Goal: Task Accomplishment & Management: Manage account settings

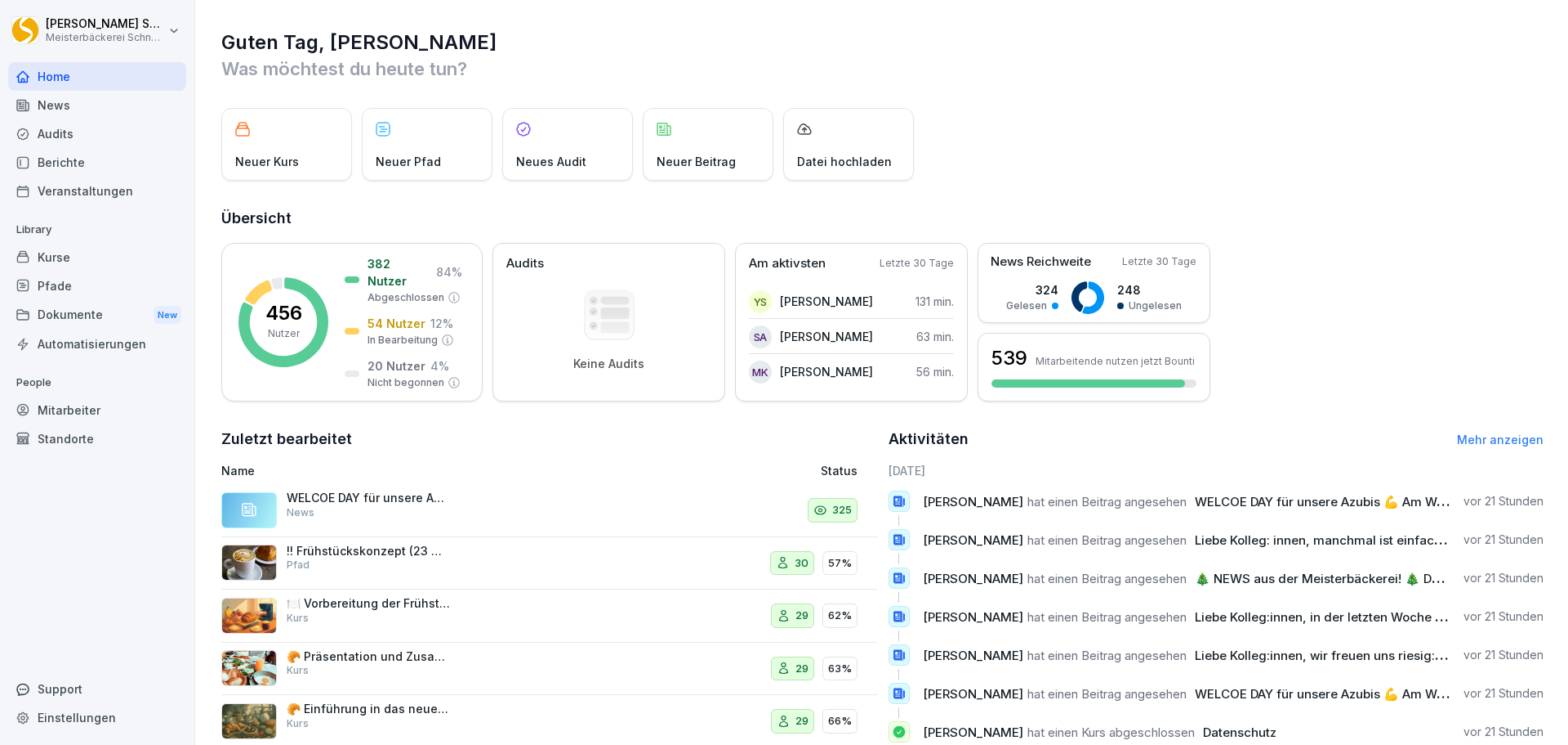
click at [118, 405] on div "Mitarbeiter" at bounding box center [97, 410] width 178 height 29
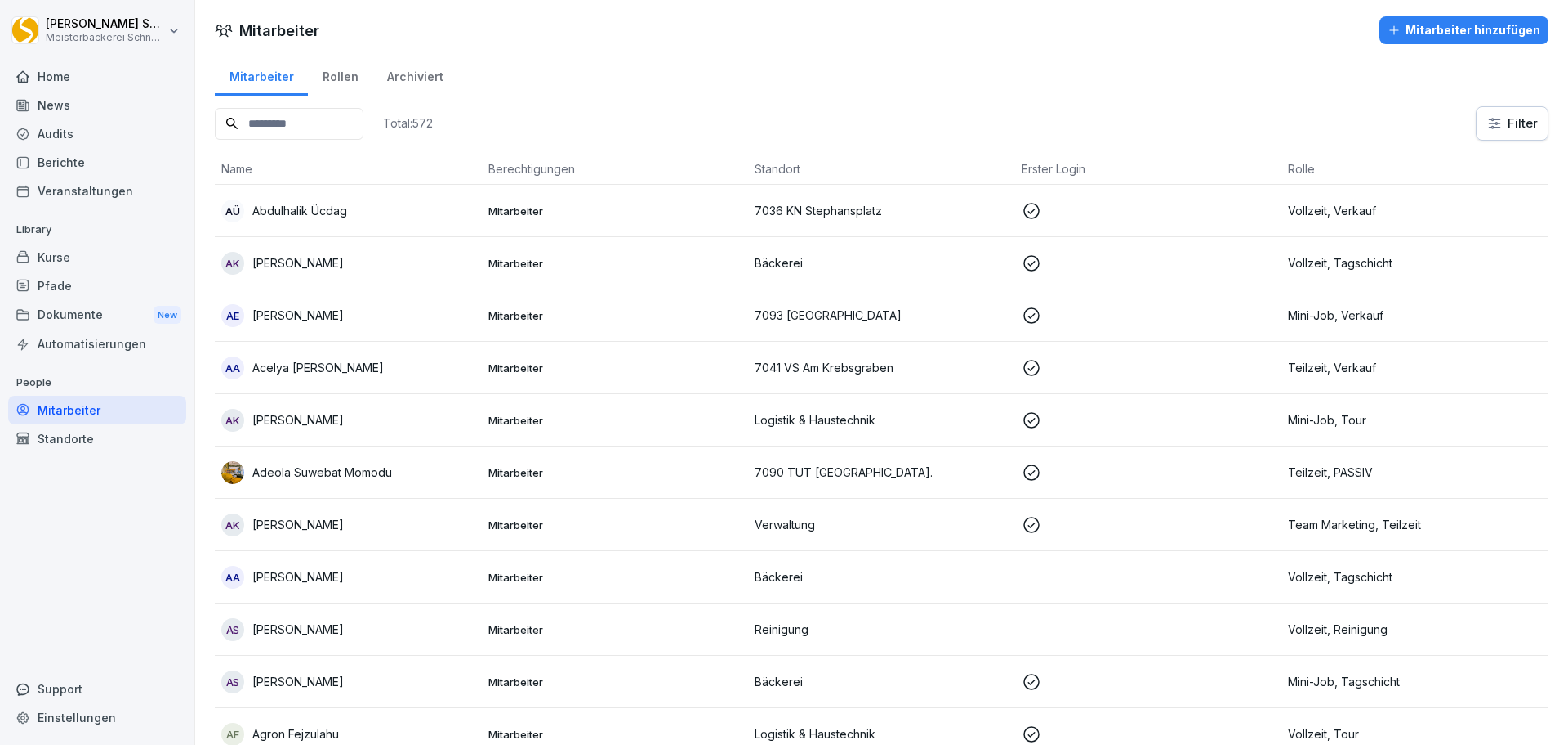
click at [296, 220] on div "AÜ [PERSON_NAME]" at bounding box center [348, 211] width 254 height 23
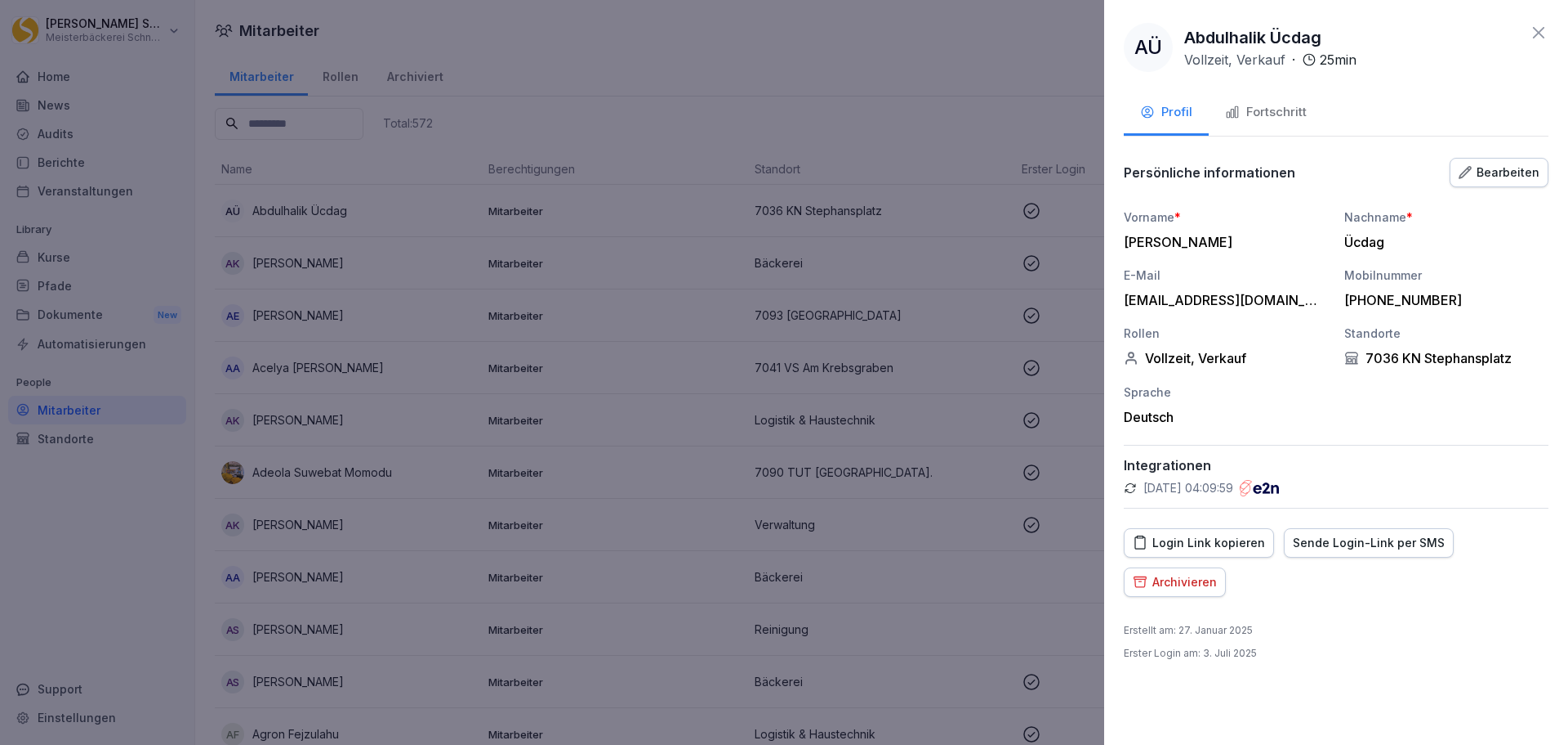
click at [1346, 62] on p "25 min" at bounding box center [1339, 60] width 37 height 20
click at [1544, 34] on icon at bounding box center [1539, 33] width 20 height 20
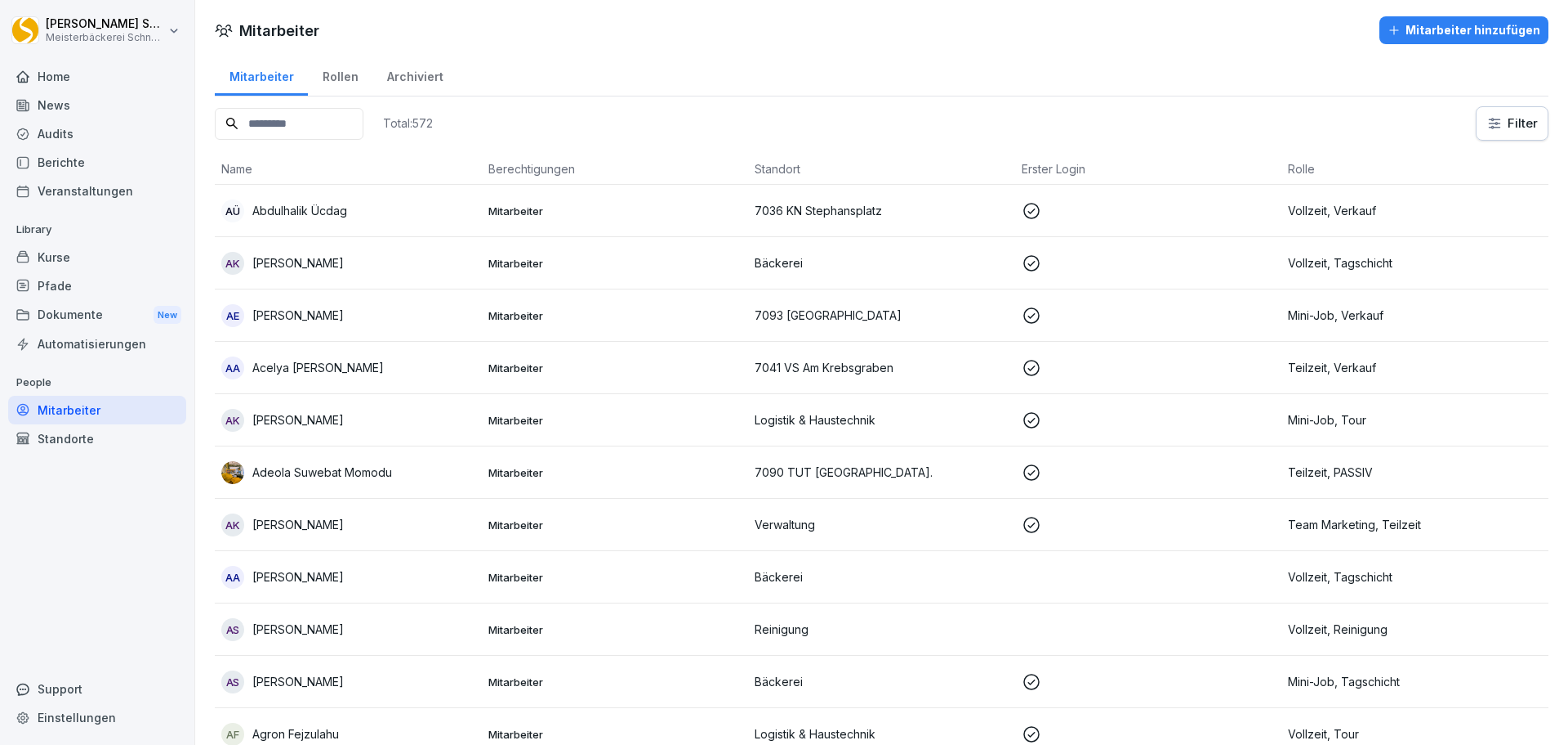
click at [99, 264] on div "Kurse" at bounding box center [97, 258] width 178 height 29
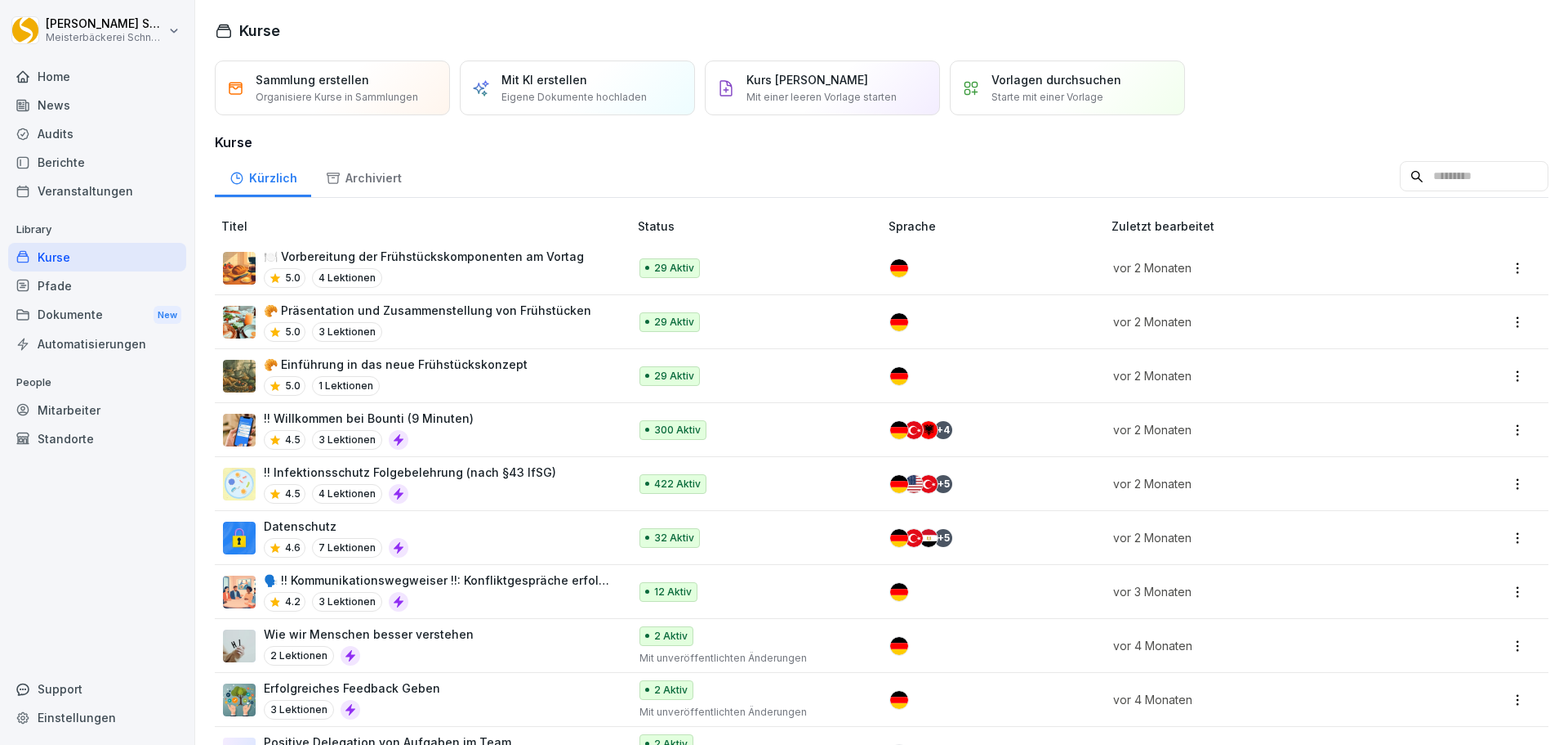
click at [510, 583] on p "🗣️ !! Kommunikationswegweiser !!: Konfliktgespräche erfolgreich führen" at bounding box center [438, 580] width 348 height 17
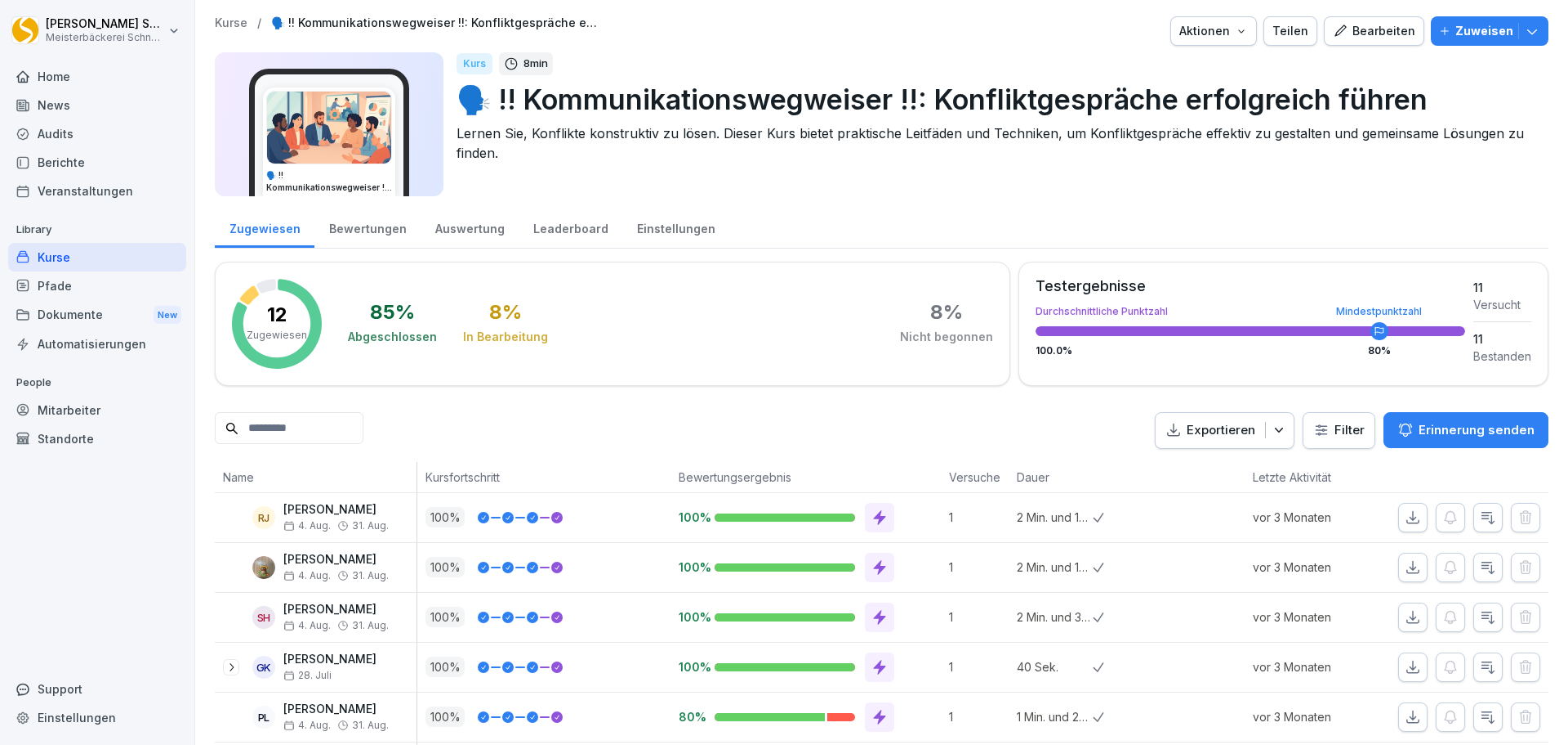
click at [66, 403] on div "Mitarbeiter" at bounding box center [97, 410] width 178 height 29
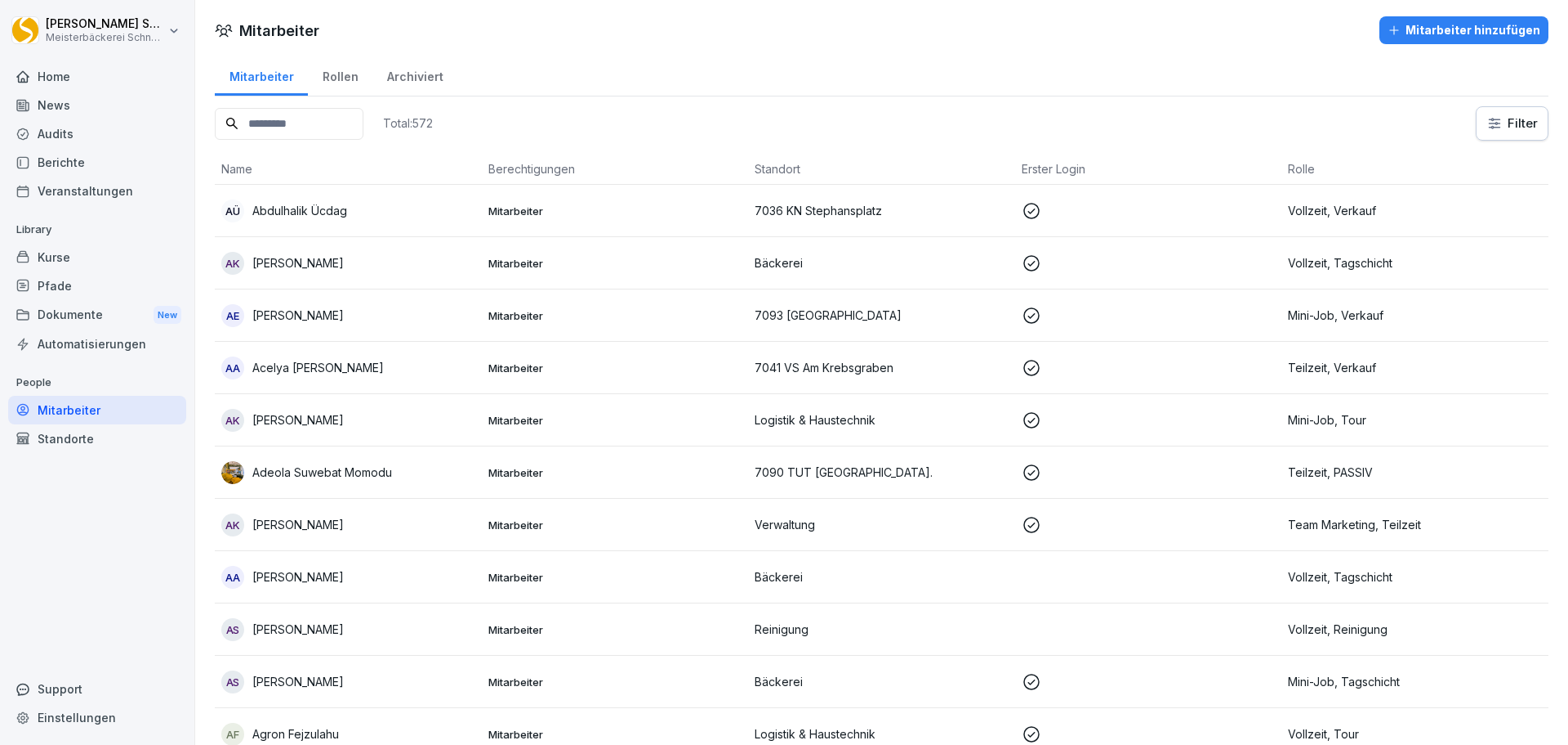
click at [293, 210] on p "Abdulhalik Ücdag" at bounding box center [299, 210] width 94 height 17
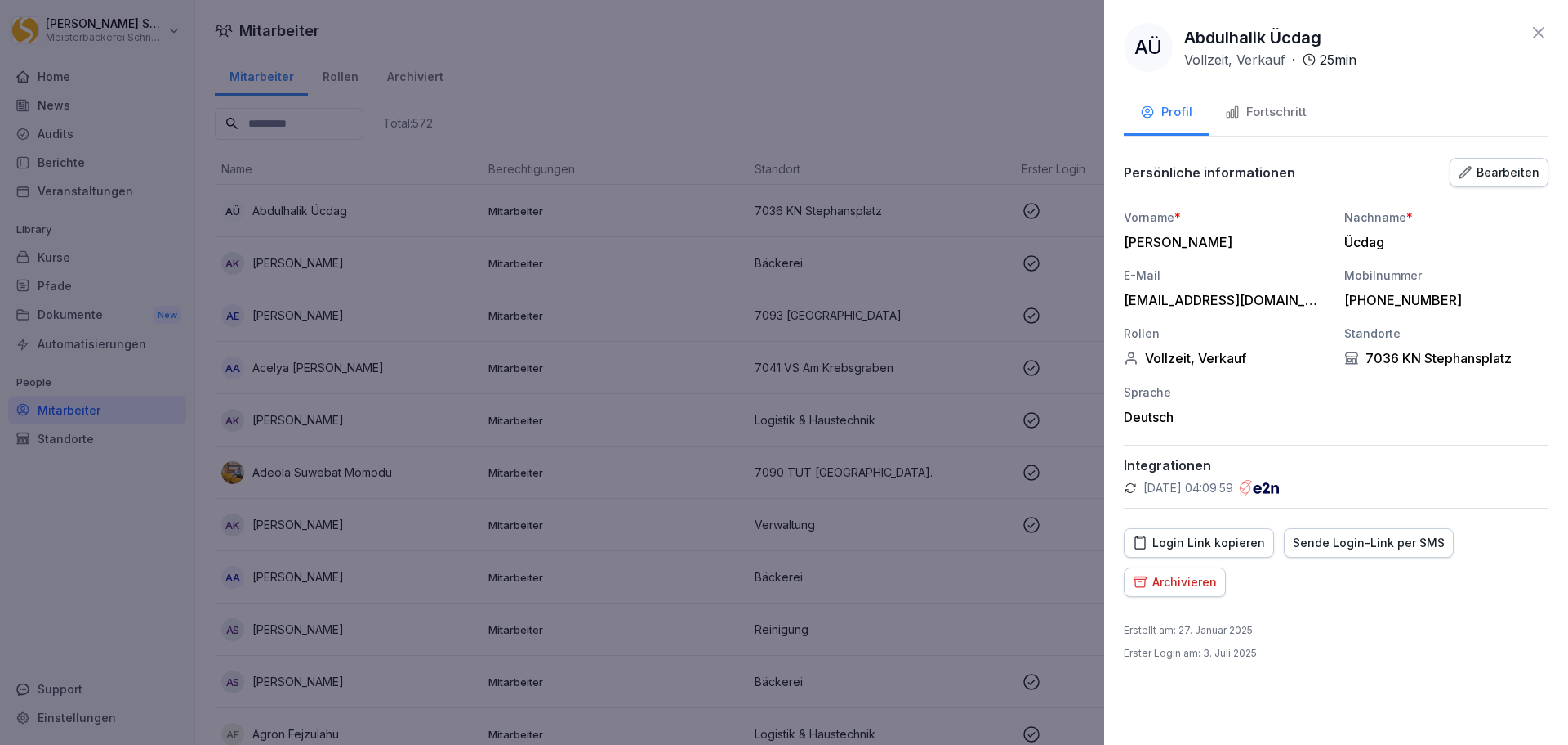
click at [1548, 34] on icon at bounding box center [1539, 33] width 20 height 20
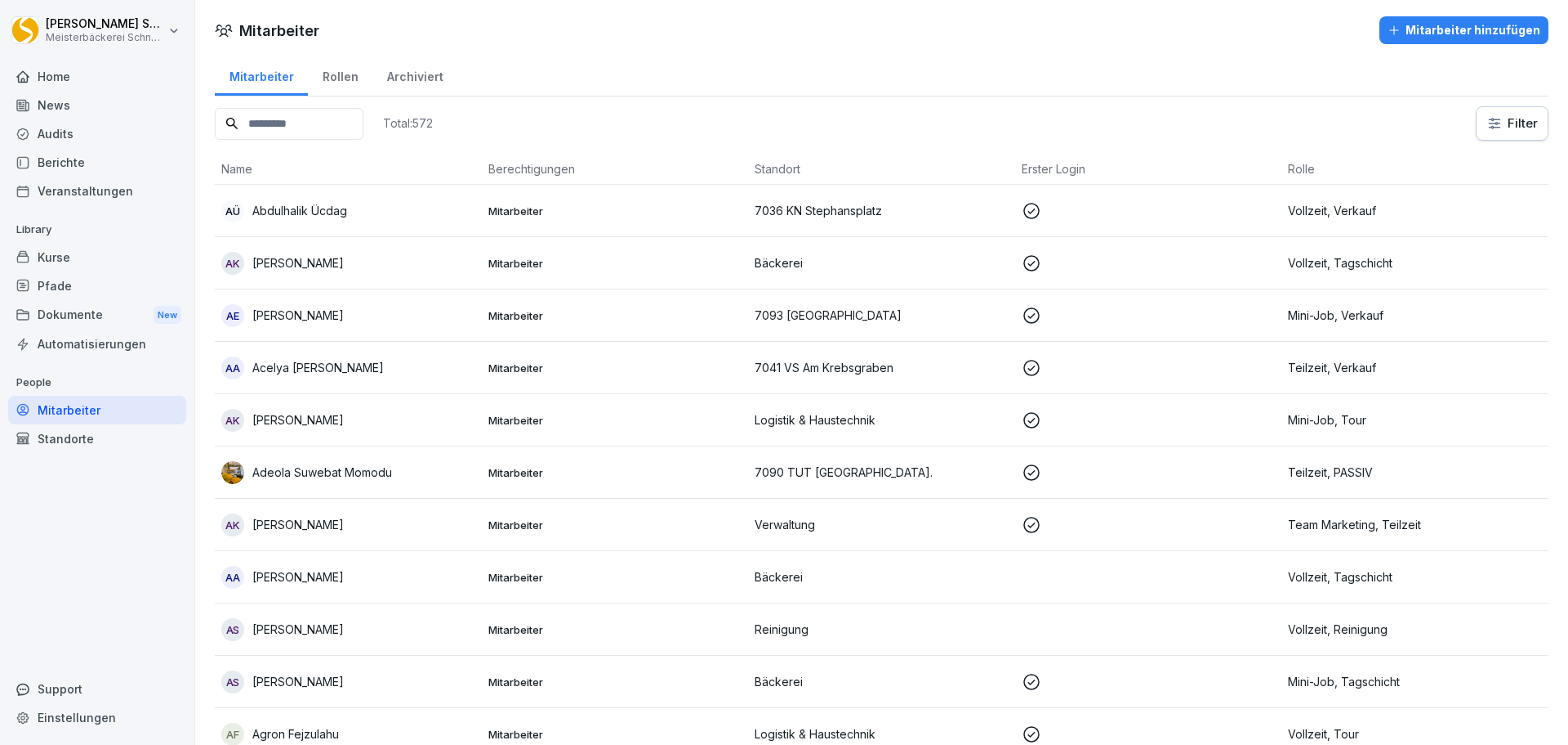
click at [125, 263] on div "Kurse" at bounding box center [97, 258] width 178 height 29
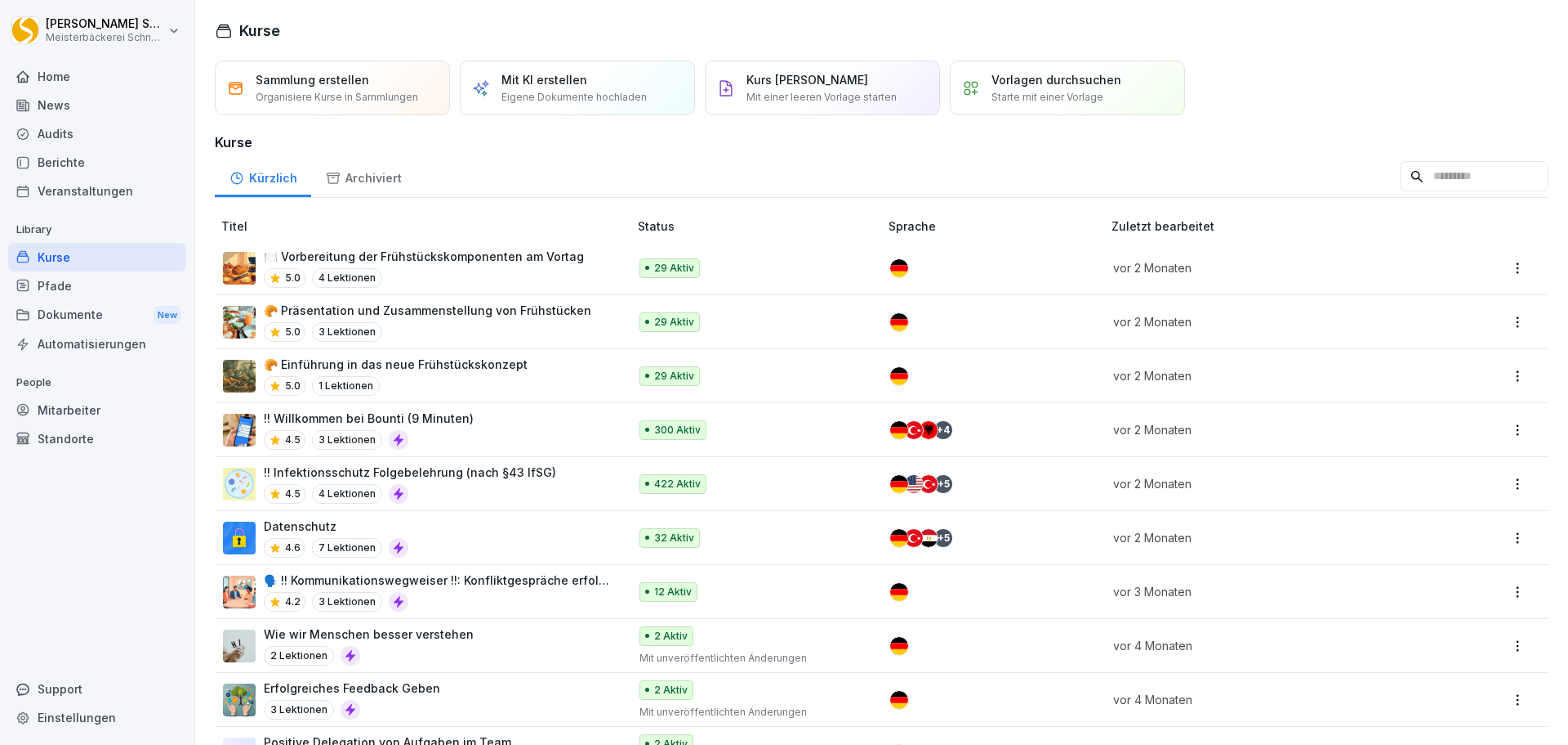
click at [516, 432] on div "!! Willkommen bei Bounti (9 Minuten) 4.5 3 Lektionen" at bounding box center [417, 429] width 389 height 40
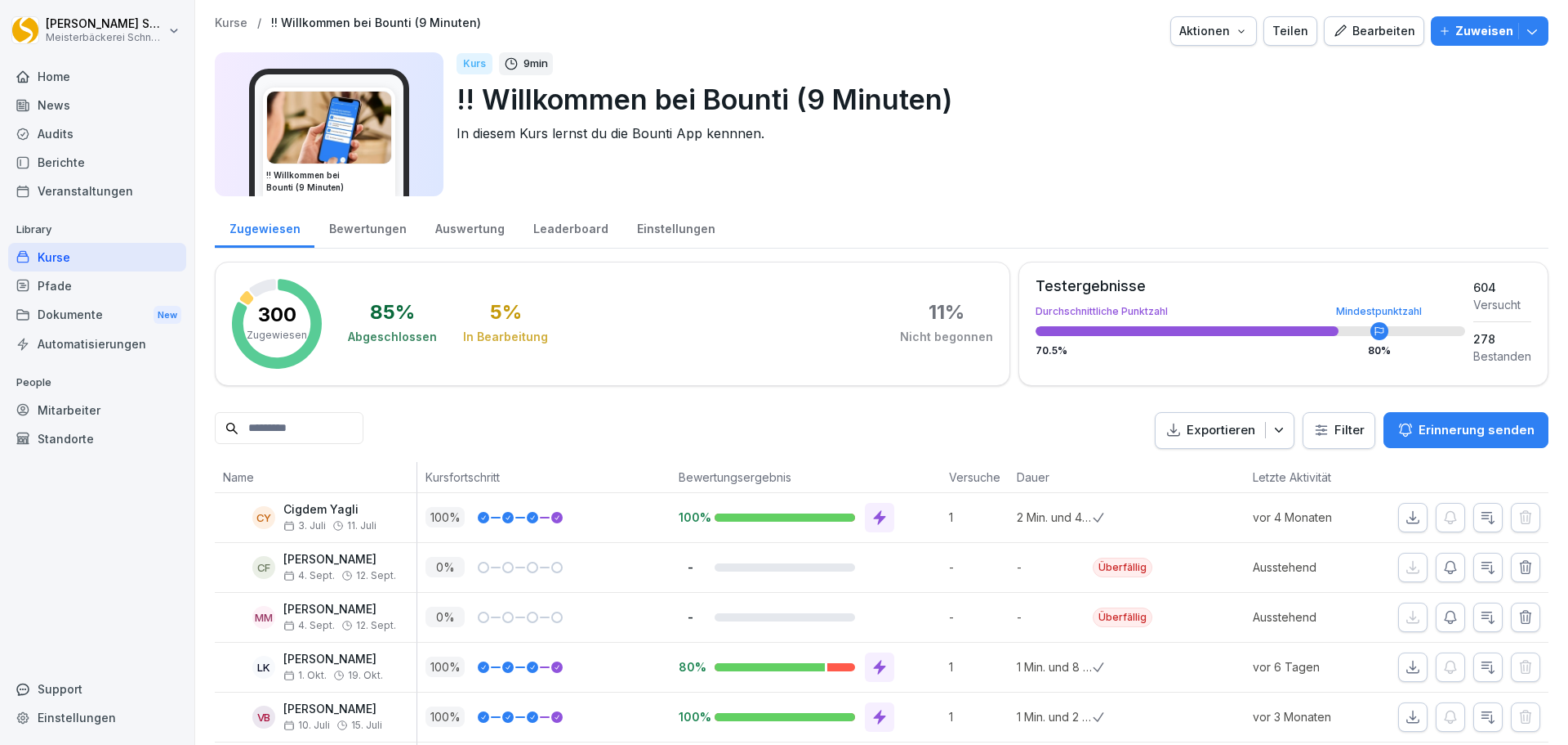
click at [1222, 416] on button "Exportieren" at bounding box center [1225, 430] width 140 height 37
click at [1236, 477] on div "Als Excel Datei exportieren" at bounding box center [1204, 468] width 166 height 28
click at [1278, 425] on icon "button" at bounding box center [1280, 430] width 16 height 16
click at [1264, 466] on p "Als Excel Datei exportieren" at bounding box center [1204, 468] width 146 height 15
click at [108, 258] on div "Kurse" at bounding box center [97, 258] width 178 height 29
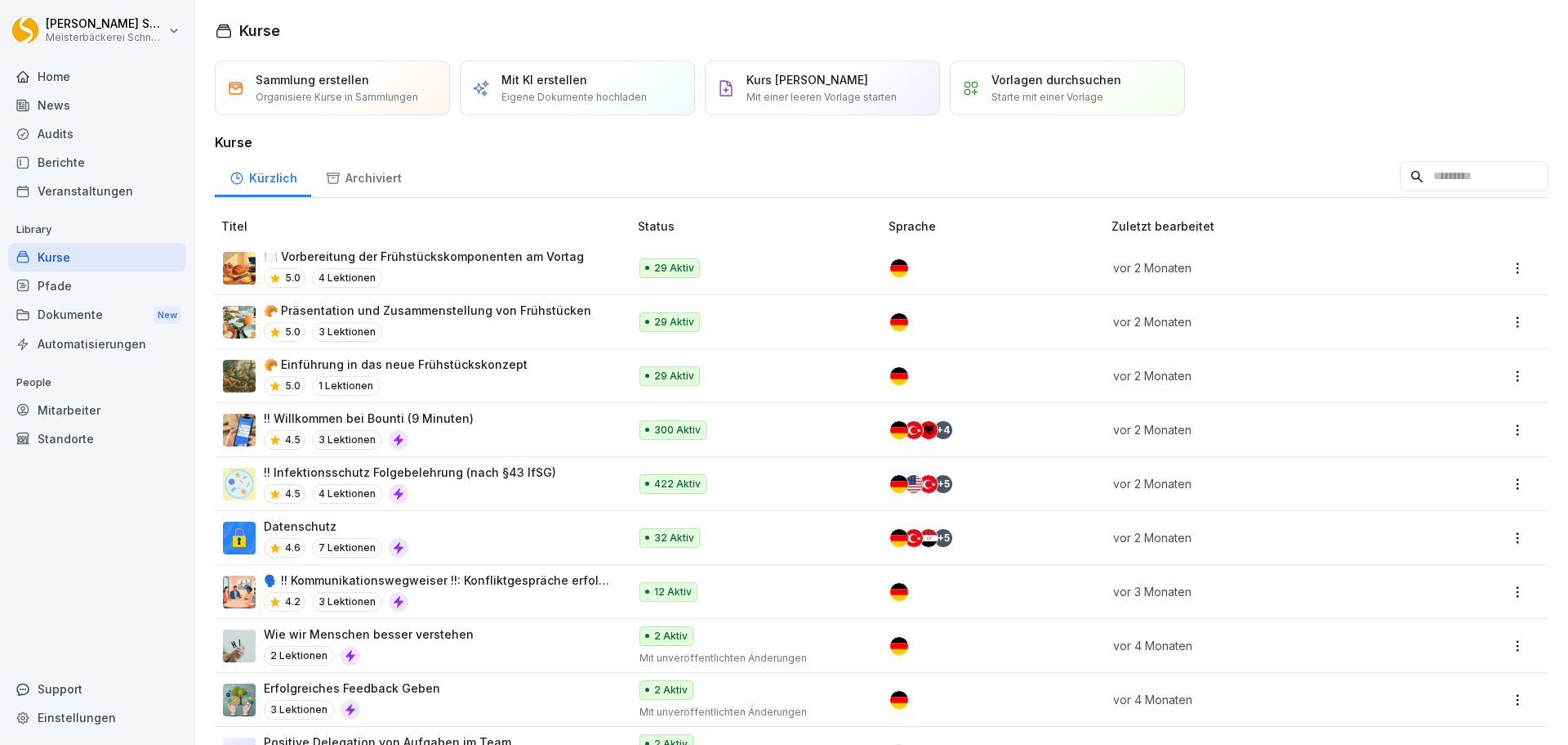
click at [456, 481] on div "!! Infektionsschutz Folgebelehrung (nach §43 IfSG) 4.5 4 Lektionen" at bounding box center [410, 484] width 292 height 40
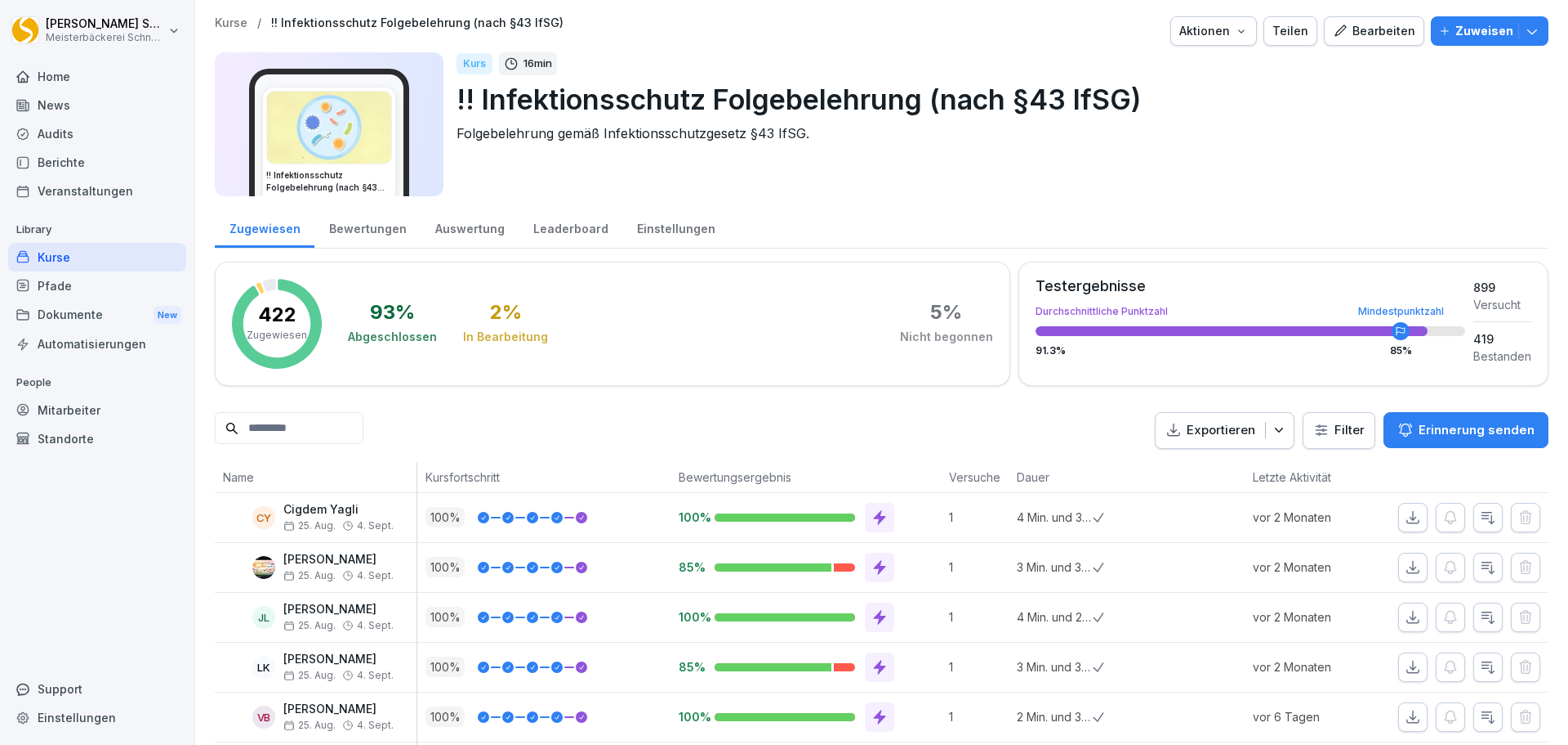
click at [1194, 431] on p "Exportieren" at bounding box center [1222, 430] width 69 height 19
click at [1193, 461] on p "Als Excel Datei exportieren" at bounding box center [1204, 468] width 146 height 15
click at [1272, 428] on icon "button" at bounding box center [1280, 430] width 16 height 16
click at [1351, 431] on div "Exportieren Filter Erinnerung senden" at bounding box center [1352, 430] width 394 height 37
click at [1330, 433] on html "Eric Schneckenburger Meisterbäckerei Schneckenburger Home News Audits Berichte …" at bounding box center [784, 372] width 1568 height 745
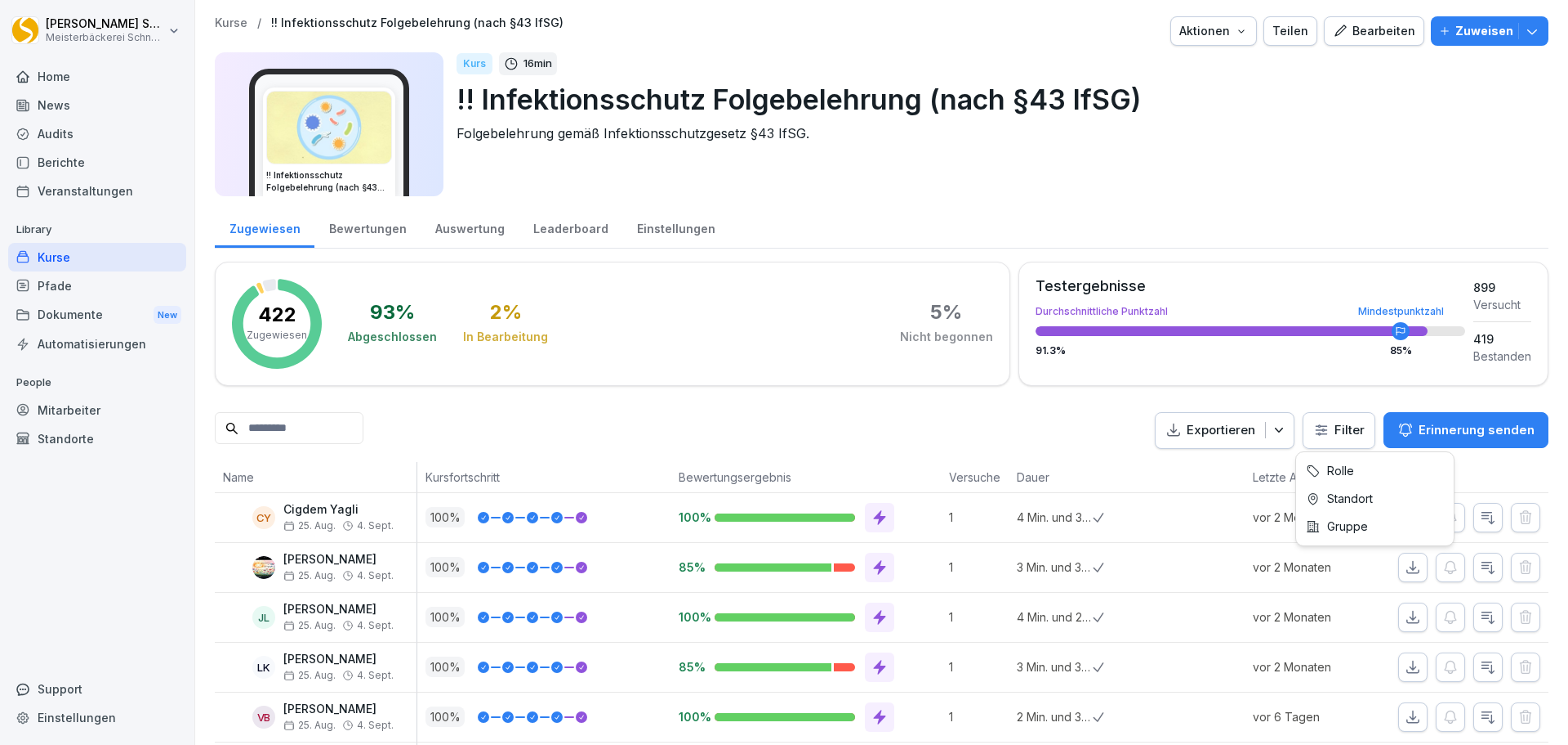
click at [1330, 433] on html "Eric Schneckenburger Meisterbäckerei Schneckenburger Home News Audits Berichte …" at bounding box center [784, 372] width 1568 height 745
click at [1245, 431] on p "Exportieren" at bounding box center [1222, 430] width 69 height 19
click at [1225, 467] on p "Als Excel Datei exportieren" at bounding box center [1204, 468] width 146 height 15
click at [471, 230] on div "Auswertung" at bounding box center [470, 227] width 98 height 42
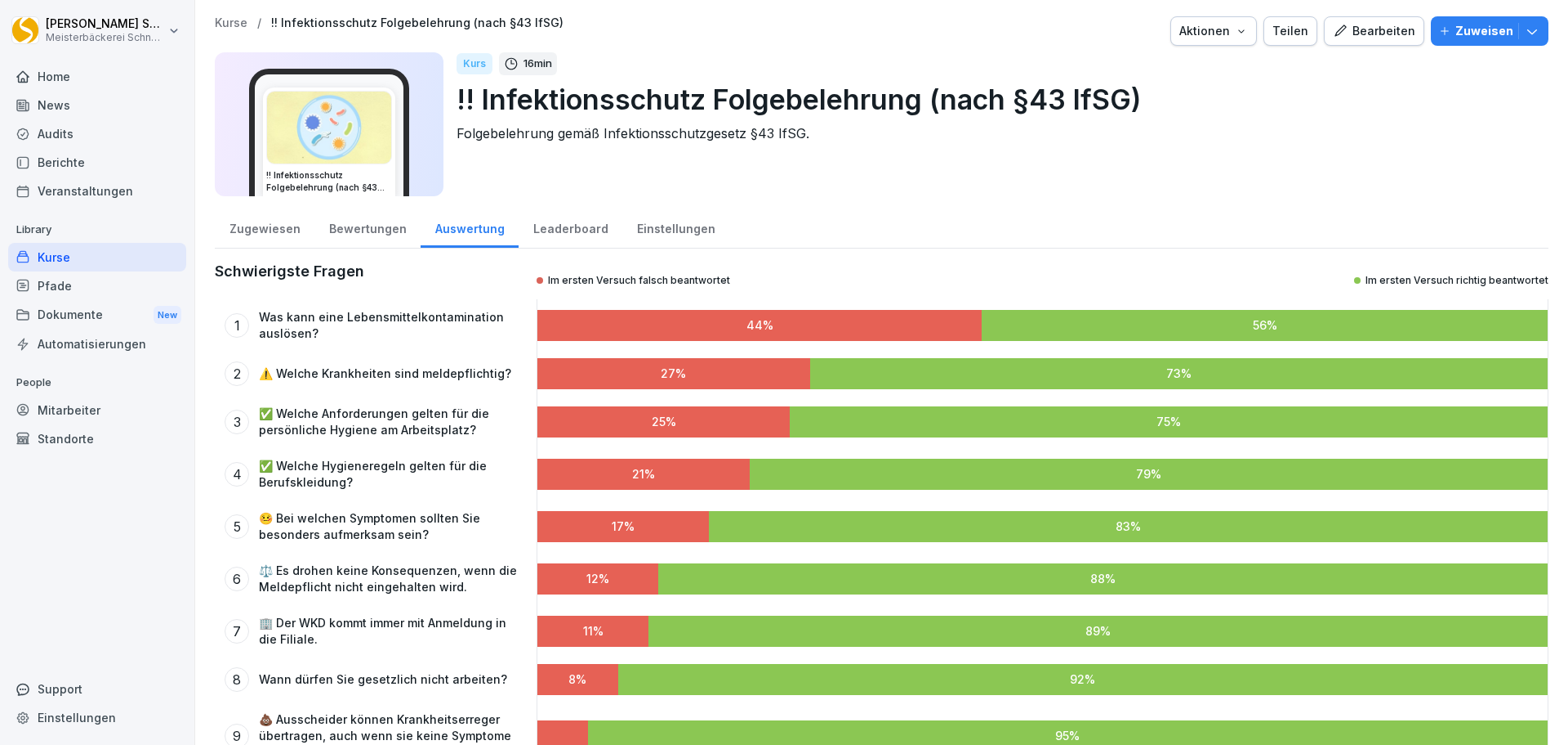
click at [680, 219] on div "Einstellungen" at bounding box center [676, 227] width 107 height 42
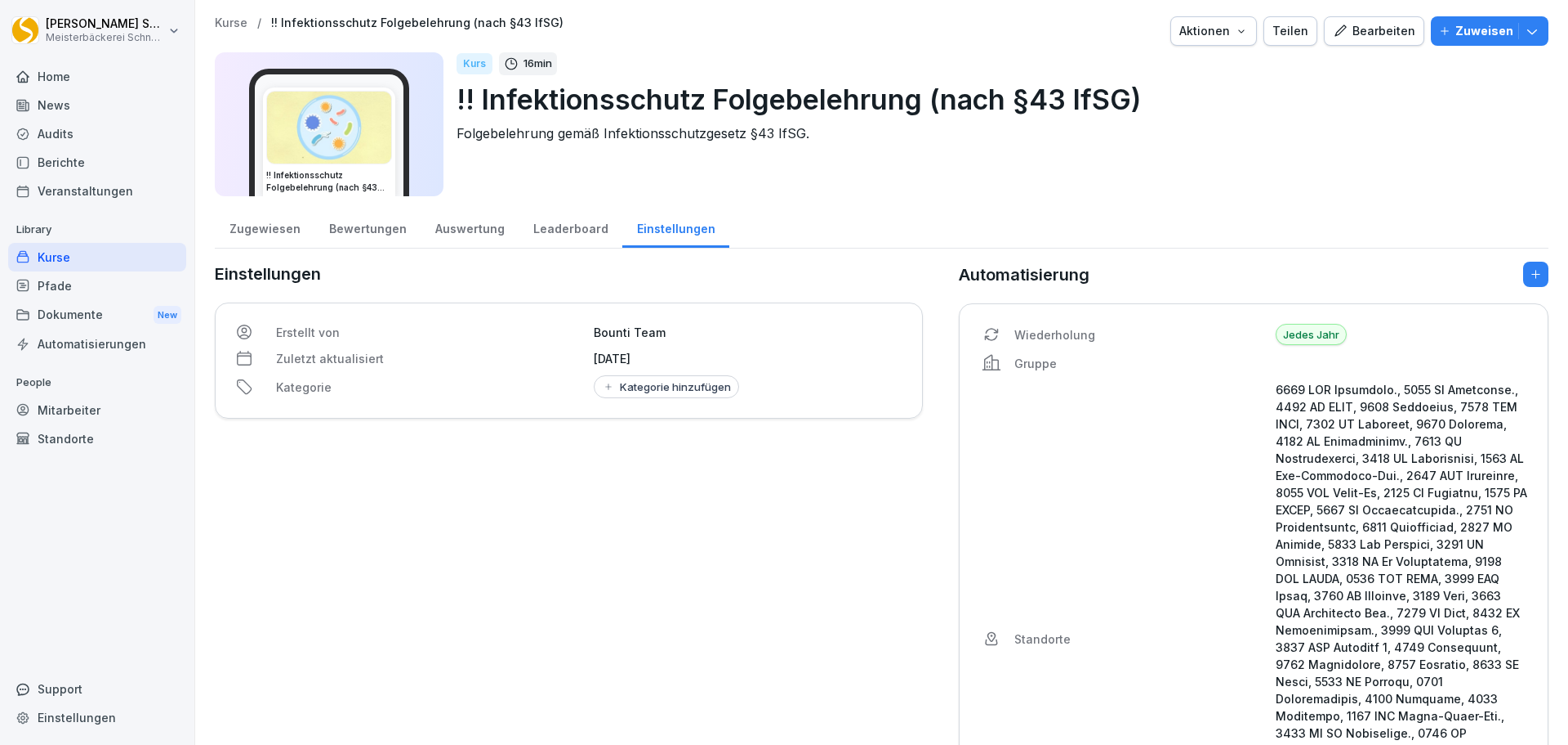
click at [272, 230] on div "Zugewiesen" at bounding box center [265, 227] width 100 height 42
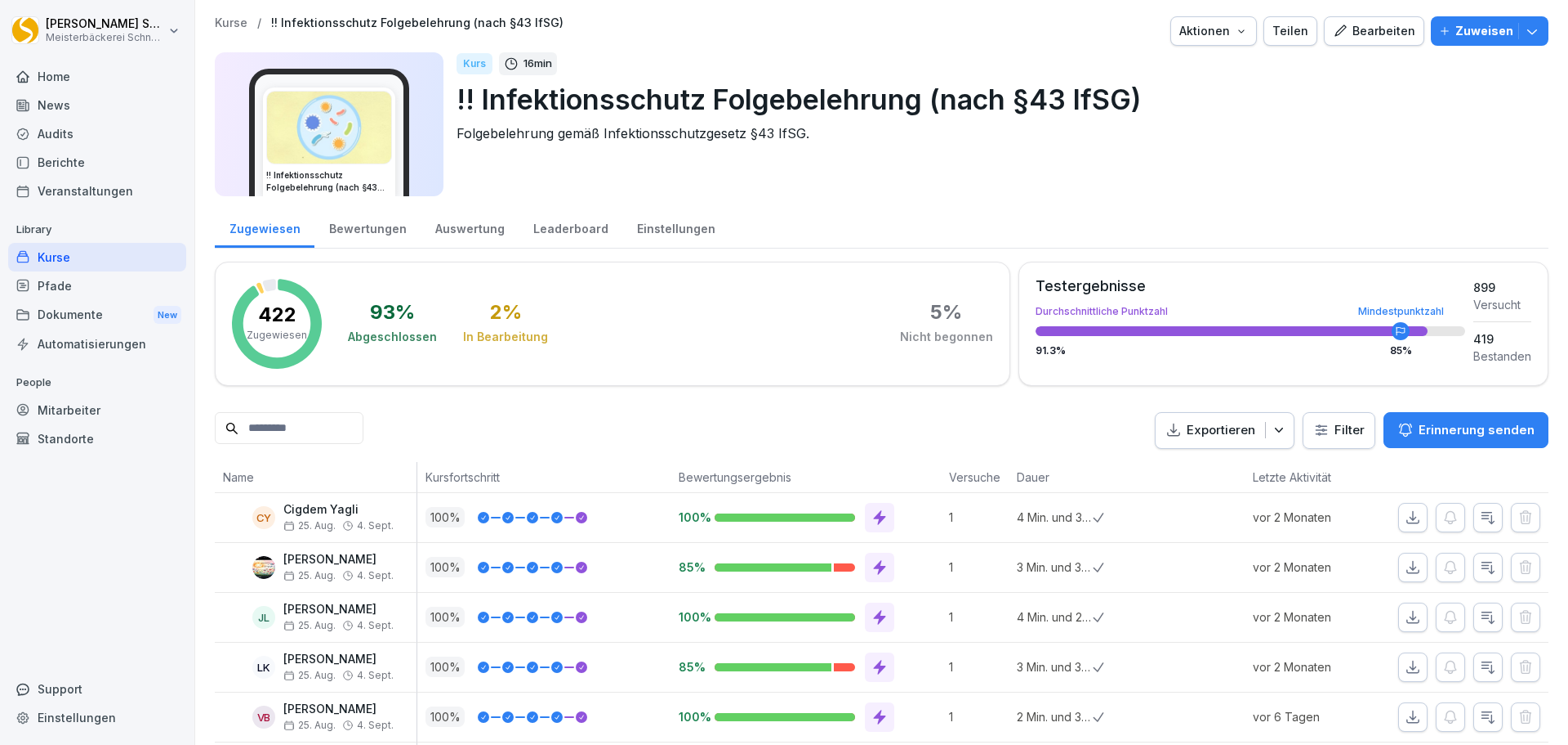
click at [322, 425] on input at bounding box center [289, 427] width 149 height 32
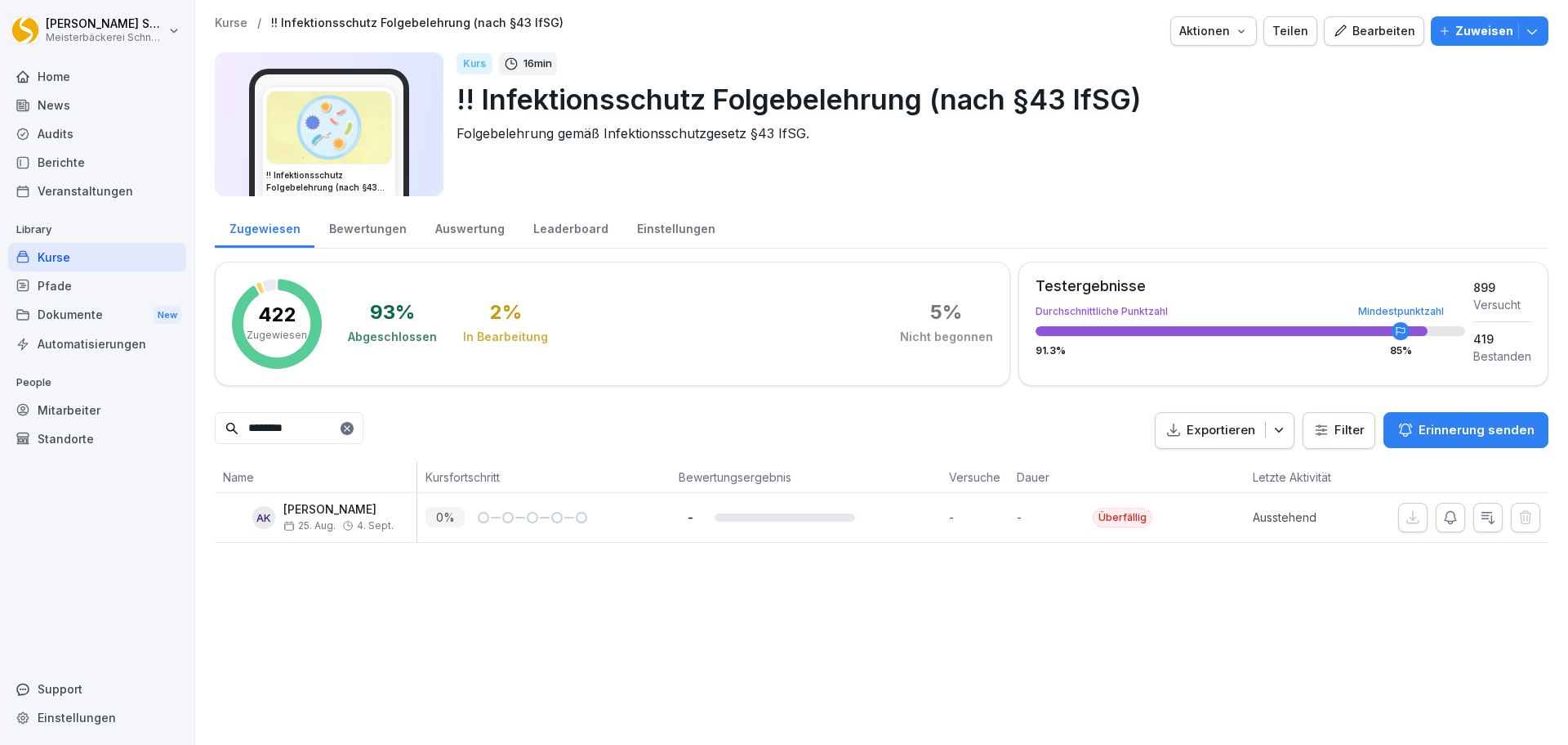
drag, startPoint x: 290, startPoint y: 423, endPoint x: 177, endPoint y: 417, distance: 113.2
click at [177, 417] on div "Eric Schneckenburger Meisterbäckerei Schneckenburger Home News Audits Berichte …" at bounding box center [784, 372] width 1568 height 745
type input "******"
click at [352, 427] on icon at bounding box center [346, 428] width 10 height 10
